Goal: Transaction & Acquisition: Purchase product/service

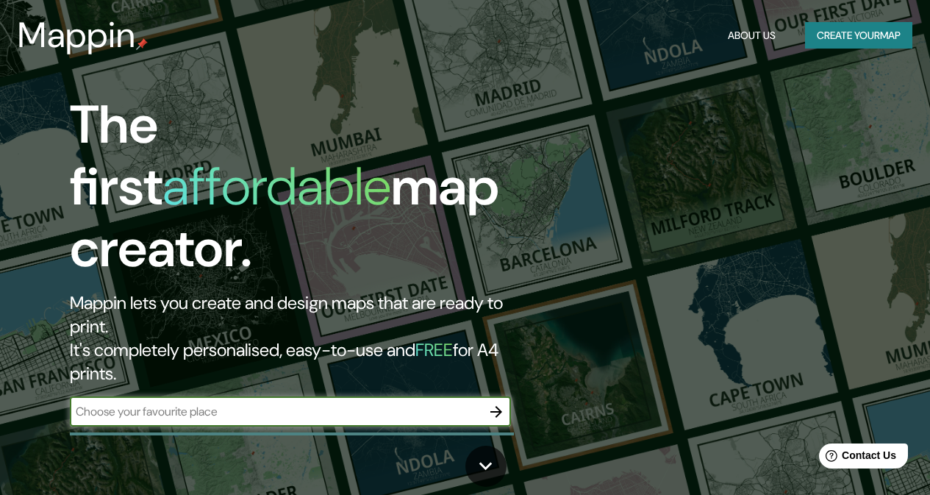
drag, startPoint x: 779, startPoint y: 0, endPoint x: 433, endPoint y: 42, distance: 348.8
click at [433, 42] on div "Mappin About Us Create your map" at bounding box center [465, 35] width 930 height 47
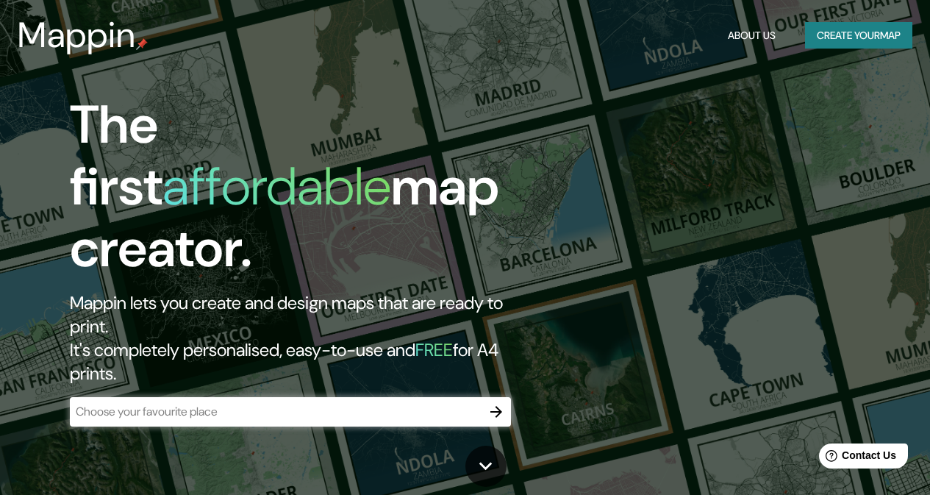
click at [304, 403] on input "text" at bounding box center [276, 411] width 412 height 17
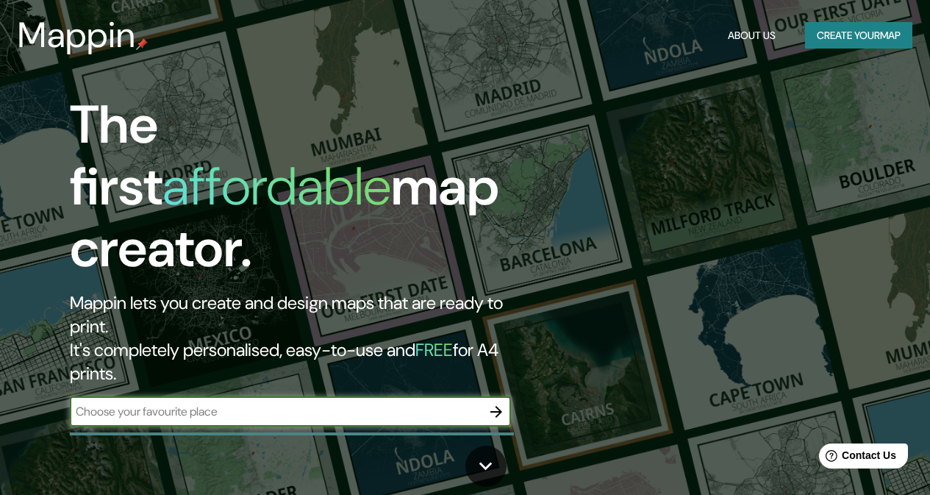
paste input "TERRENO [STREET_ADDRESS]"
drag, startPoint x: 123, startPoint y: 348, endPoint x: 61, endPoint y: 352, distance: 62.6
click at [61, 352] on div "The first affordable map creator. Mappin lets you create and design maps that a…" at bounding box center [303, 267] width 558 height 347
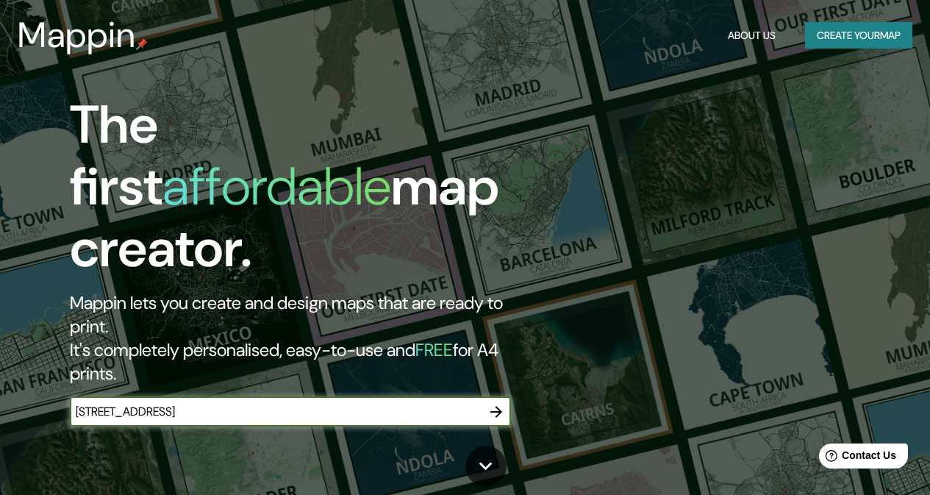
type input "[STREET_ADDRESS]"
click at [490, 403] on icon "button" at bounding box center [496, 412] width 18 height 18
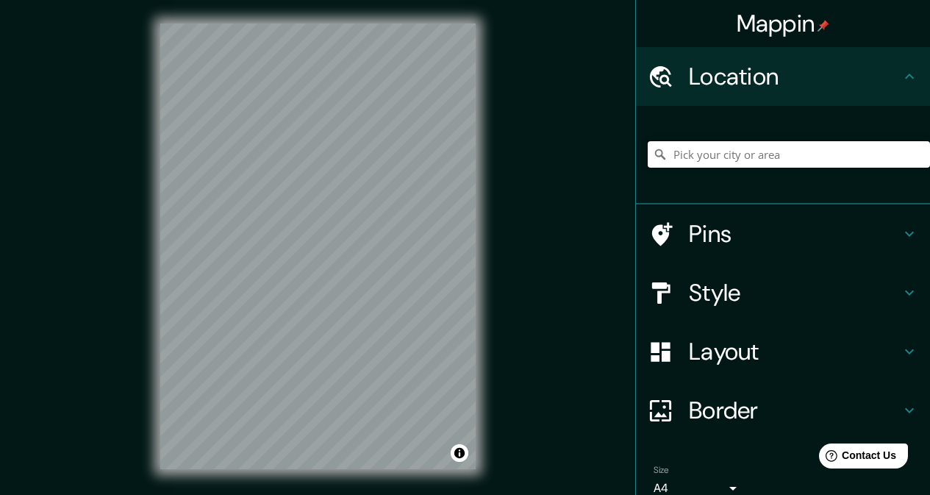
click at [742, 160] on input "Pick your city or area" at bounding box center [789, 154] width 282 height 26
paste input "TERRENO [STREET_ADDRESS]"
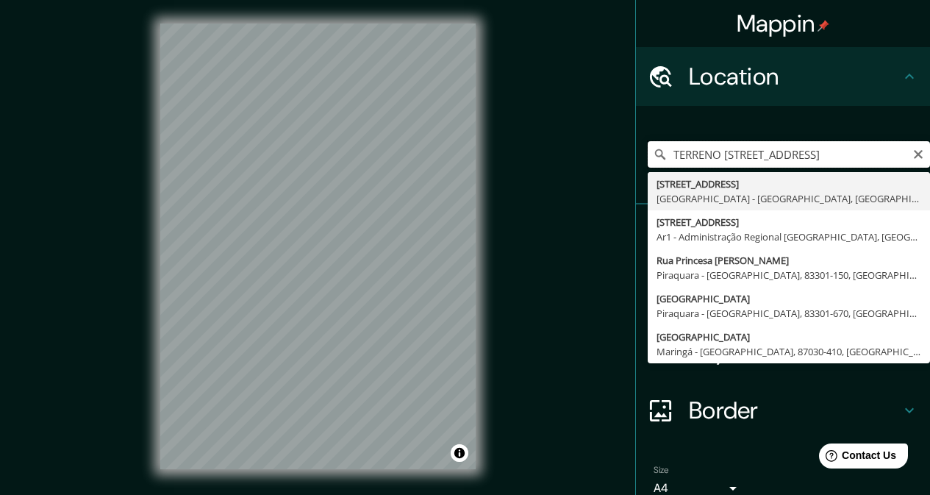
drag, startPoint x: 713, startPoint y: 154, endPoint x: 576, endPoint y: 176, distance: 138.6
click at [576, 176] on div "Mappin Location TERRENO [GEOGRAPHIC_DATA] 2426 [STREET_ADDRESS][GEOGRAPHIC_DATA…" at bounding box center [465, 258] width 930 height 516
type input "[STREET_ADDRESS]"
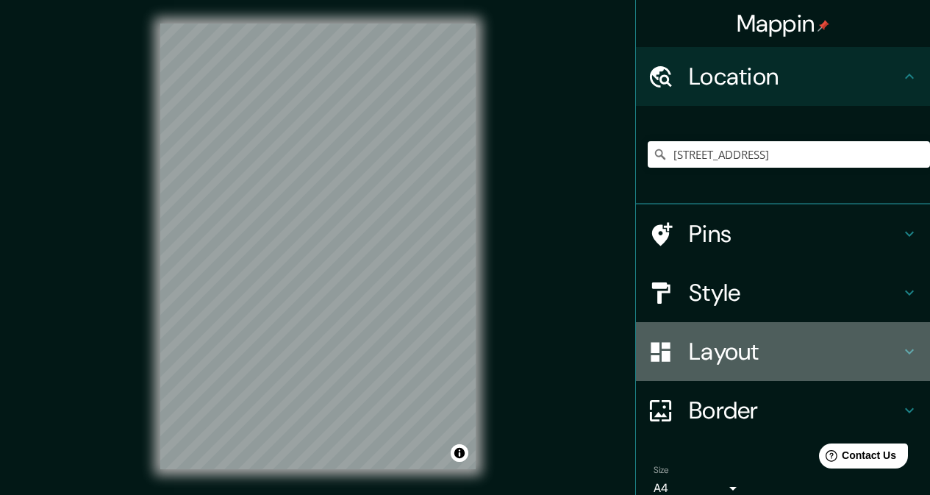
click at [778, 363] on h4 "Layout" at bounding box center [795, 351] width 212 height 29
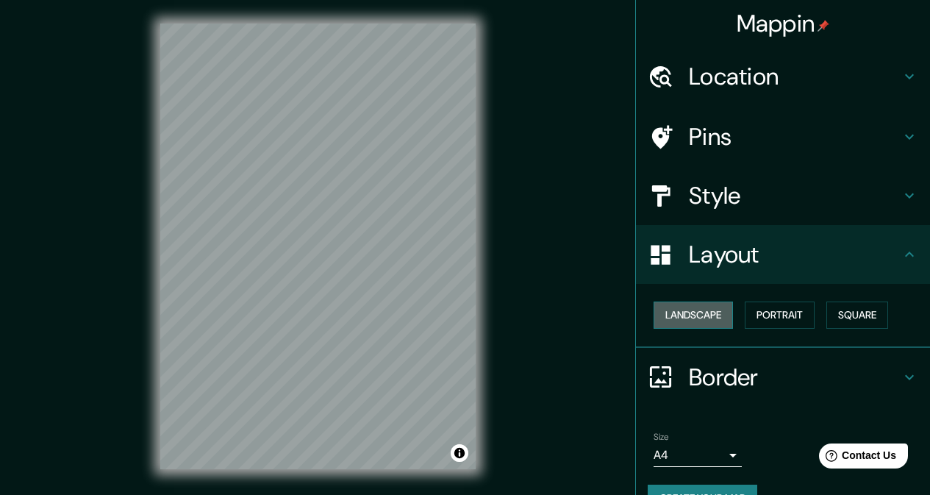
click at [698, 321] on button "Landscape" at bounding box center [693, 314] width 79 height 27
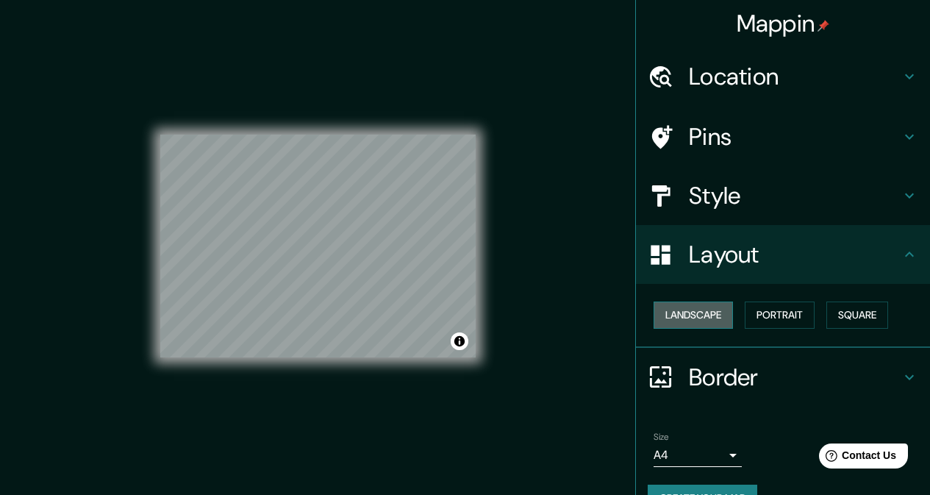
click at [698, 321] on button "Landscape" at bounding box center [693, 314] width 79 height 27
click at [789, 310] on button "Portrait" at bounding box center [780, 314] width 70 height 27
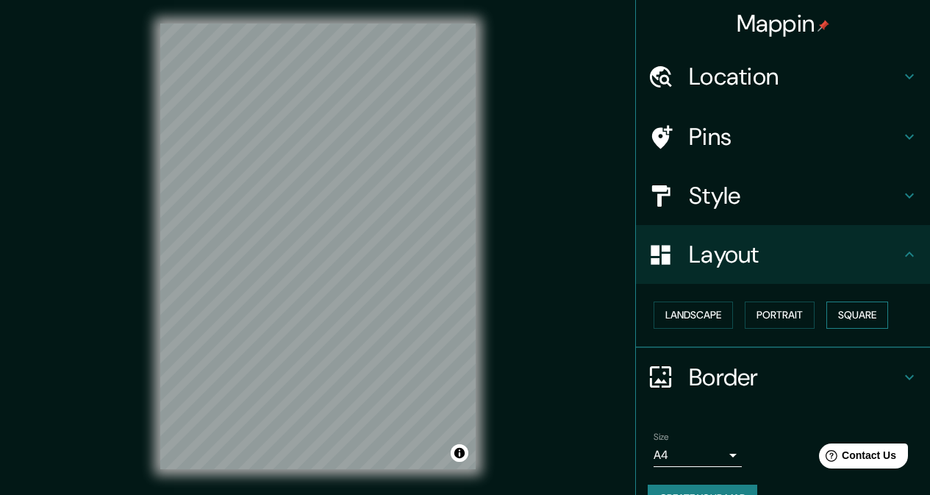
click at [851, 304] on button "Square" at bounding box center [857, 314] width 62 height 27
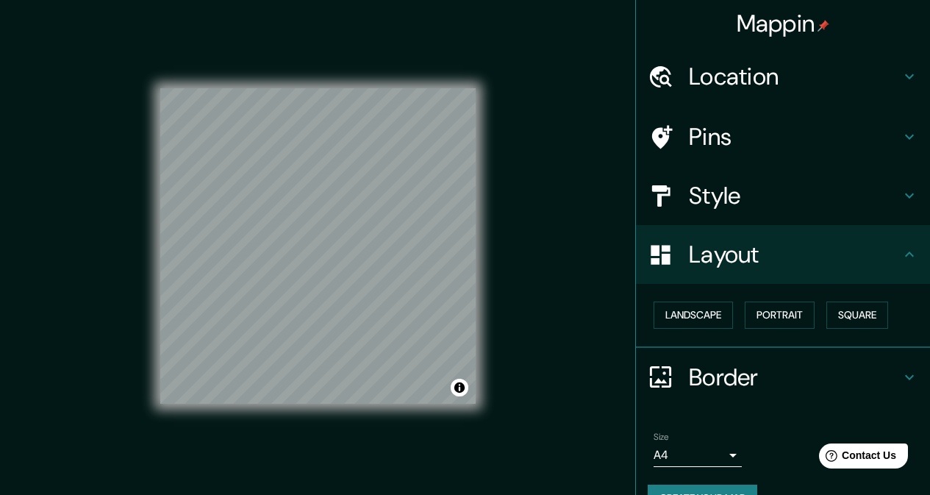
scroll to position [34, 0]
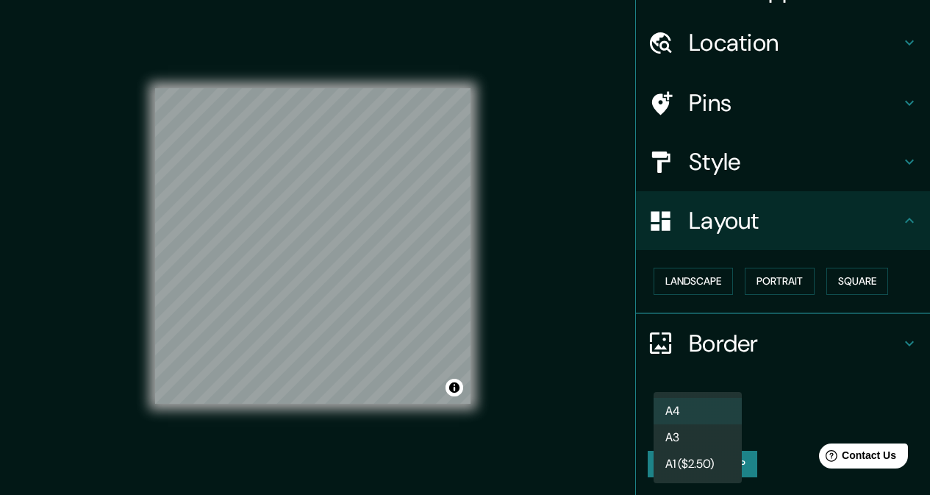
click at [717, 426] on body "Mappin Location [STREET_ADDRESS] Pins Style Layout Landscape Portrait Square Bo…" at bounding box center [465, 247] width 930 height 495
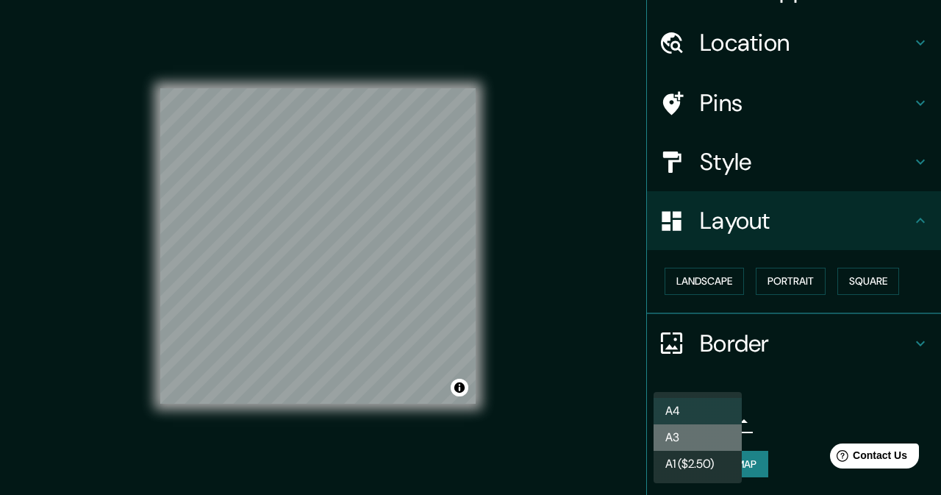
click at [704, 437] on li "A3" at bounding box center [698, 437] width 88 height 26
drag, startPoint x: 720, startPoint y: 423, endPoint x: 712, endPoint y: 429, distance: 10.0
click at [720, 423] on body "Mappin Location [STREET_ADDRESS] Pins Style Layout Landscape Portrait Square Bo…" at bounding box center [470, 247] width 941 height 495
click at [697, 470] on li "A1 ($2.50)" at bounding box center [698, 464] width 88 height 26
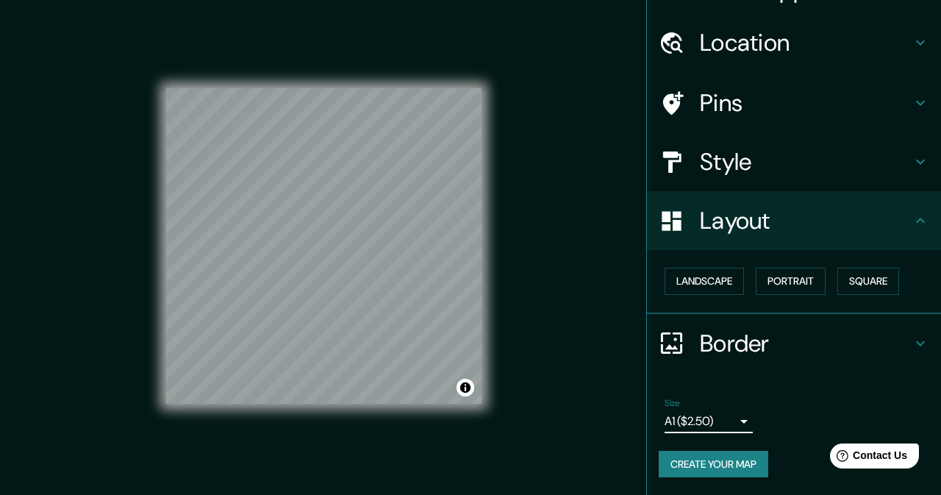
click at [717, 426] on body "Mappin Location [STREET_ADDRESS] Pins Style Layout Landscape Portrait Square Bo…" at bounding box center [470, 247] width 941 height 495
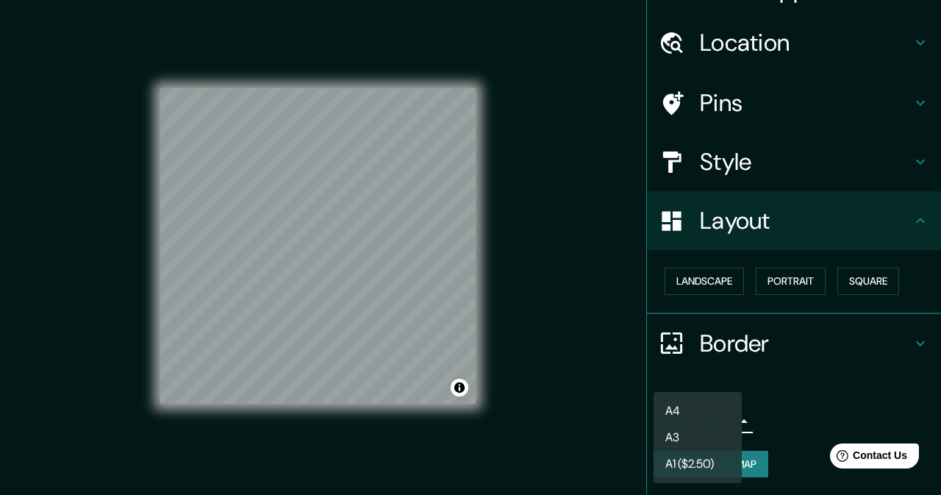
click at [712, 419] on li "A4" at bounding box center [698, 411] width 88 height 26
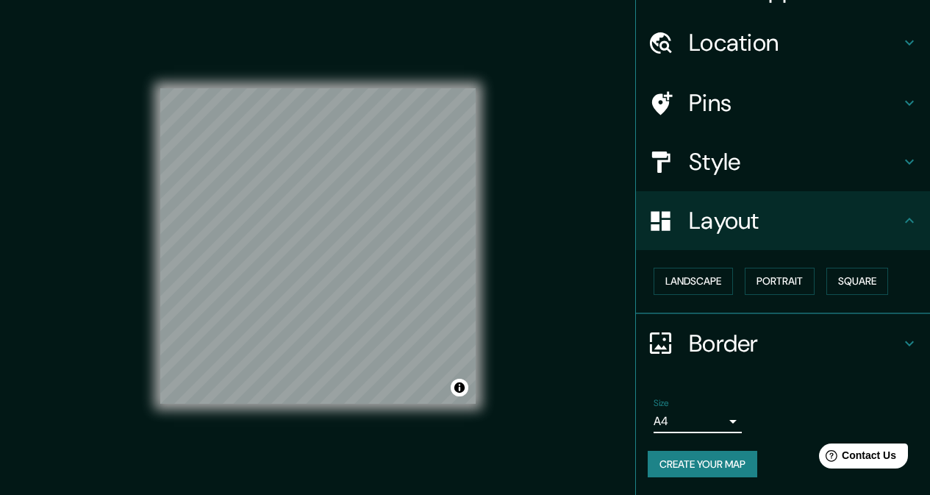
click at [716, 423] on body "Mappin Location [STREET_ADDRESS] Pins Style Layout Landscape Portrait Square Bo…" at bounding box center [465, 247] width 930 height 495
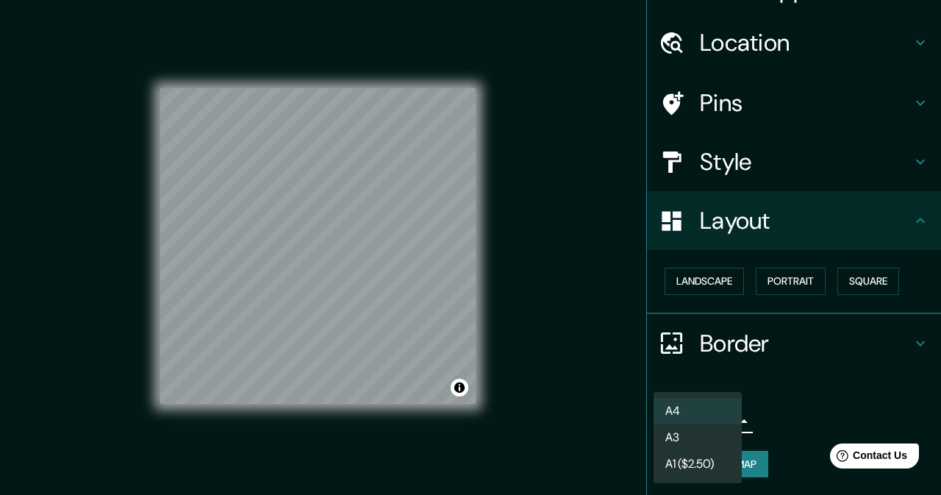
click at [712, 444] on li "A3" at bounding box center [698, 437] width 88 height 26
type input "a4"
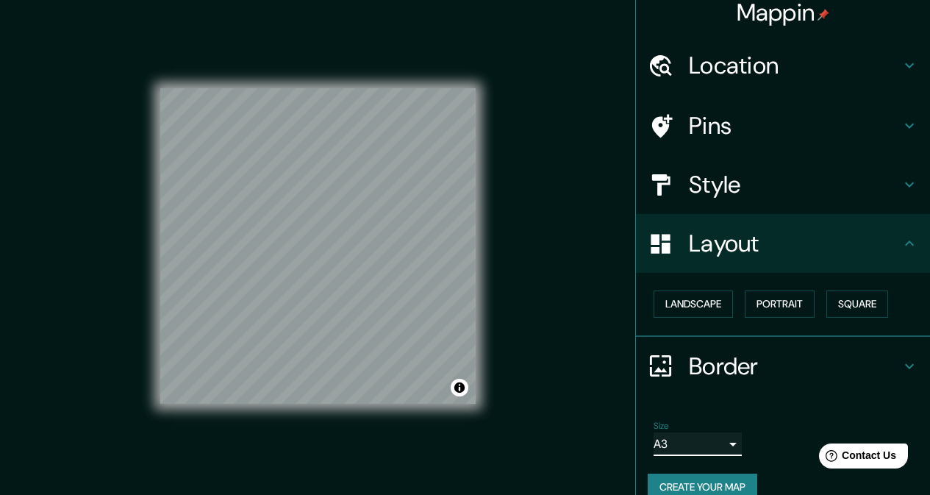
scroll to position [0, 0]
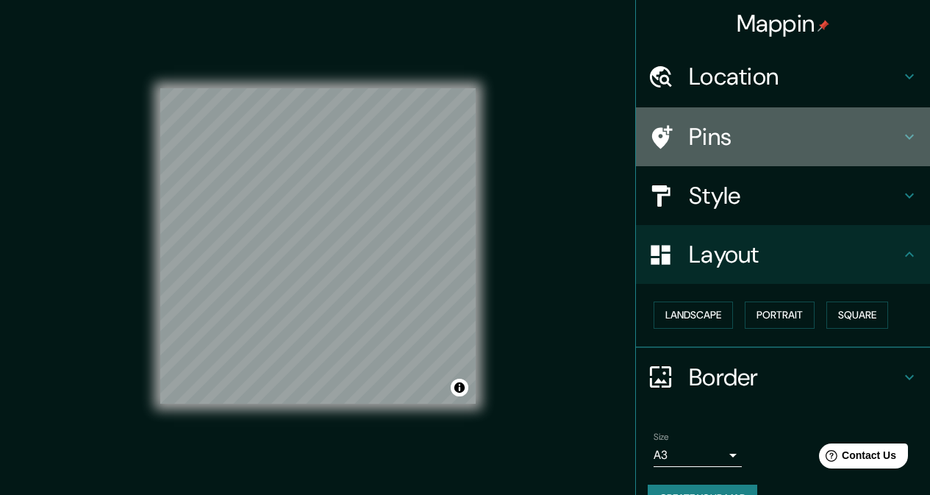
click at [754, 135] on h4 "Pins" at bounding box center [795, 136] width 212 height 29
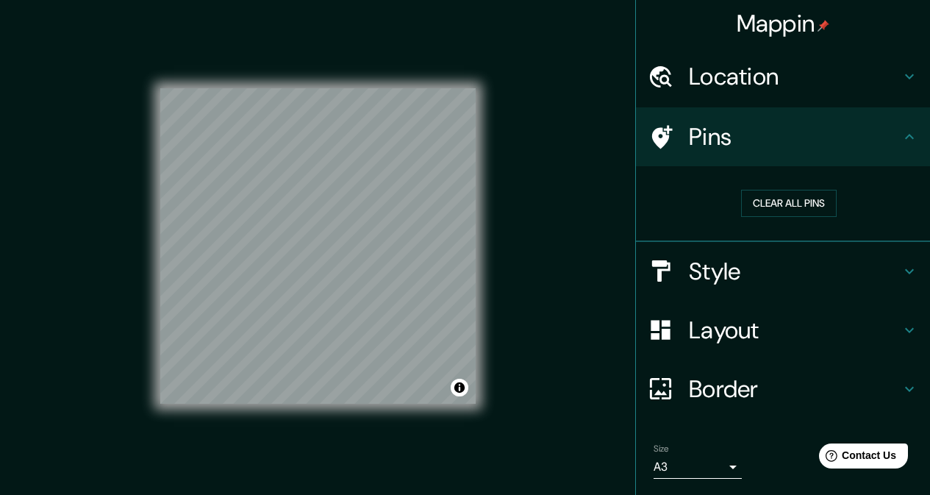
click at [783, 267] on h4 "Style" at bounding box center [795, 271] width 212 height 29
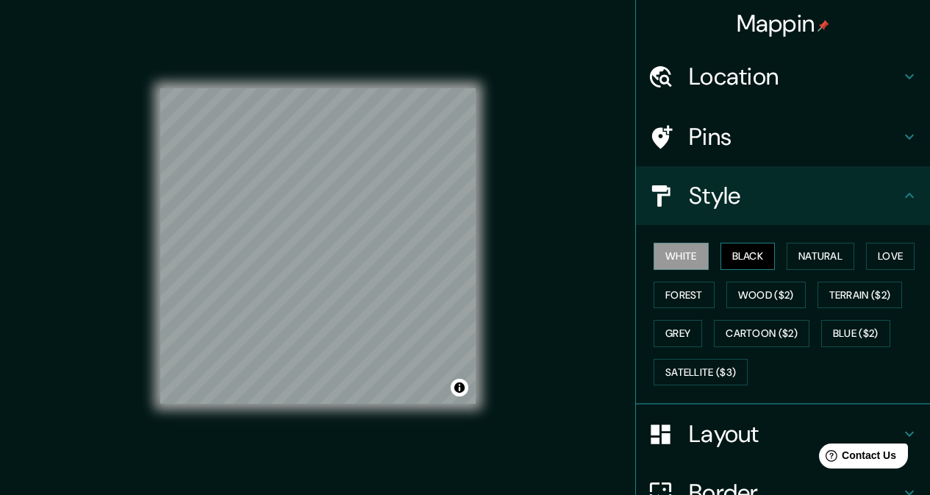
click at [748, 262] on button "Black" at bounding box center [747, 256] width 55 height 27
click at [692, 257] on button "White" at bounding box center [681, 256] width 55 height 27
click at [753, 252] on button "Black" at bounding box center [747, 256] width 55 height 27
click at [801, 262] on button "Natural" at bounding box center [821, 256] width 68 height 27
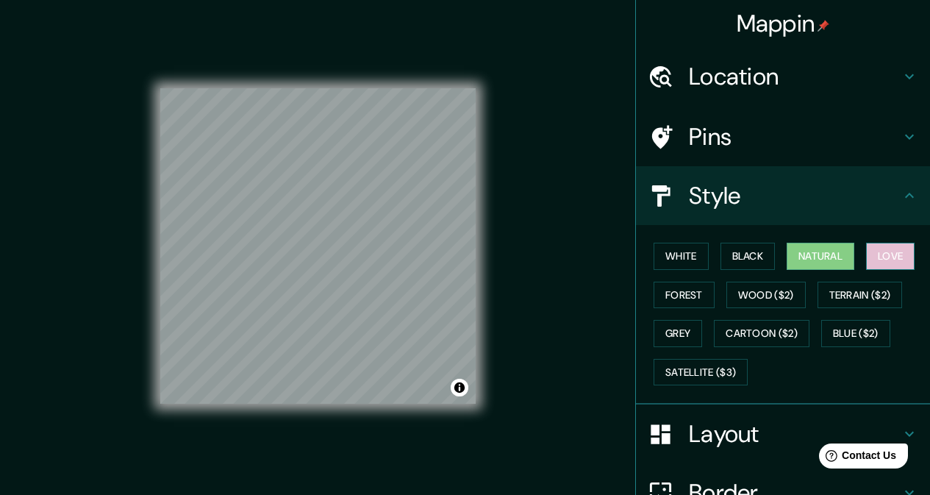
click at [881, 262] on button "Love" at bounding box center [890, 256] width 49 height 27
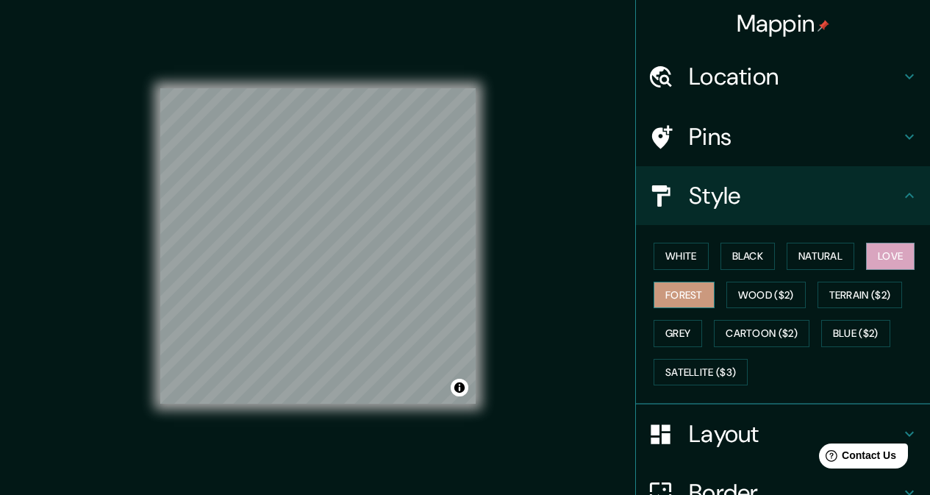
click at [680, 296] on button "Forest" at bounding box center [684, 295] width 61 height 27
click at [756, 292] on button "Wood ($2)" at bounding box center [765, 295] width 79 height 27
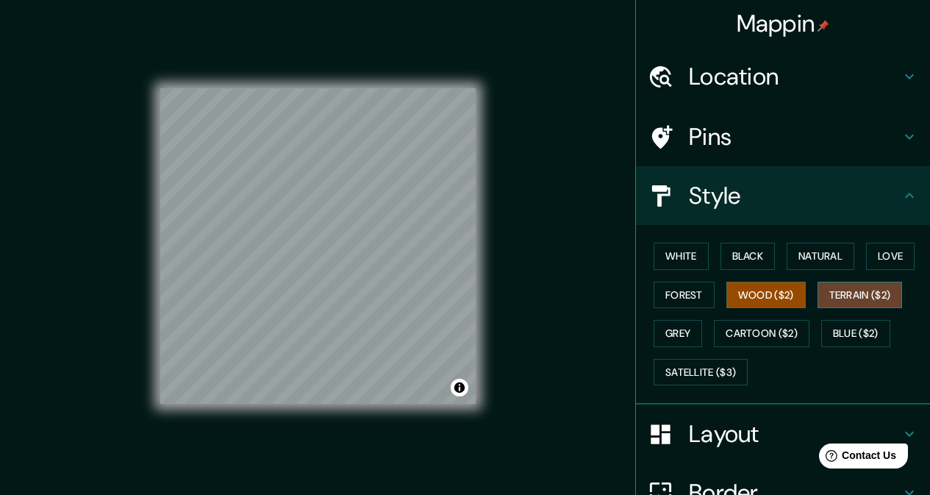
click at [866, 292] on button "Terrain ($2)" at bounding box center [859, 295] width 85 height 27
